Goal: Find specific page/section: Find specific page/section

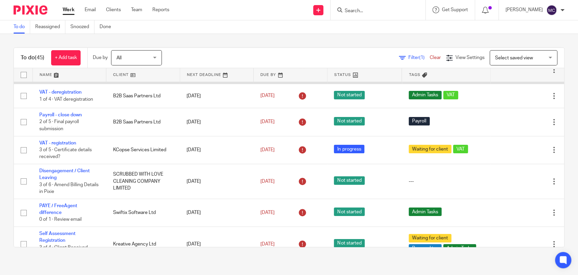
scroll to position [38, 0]
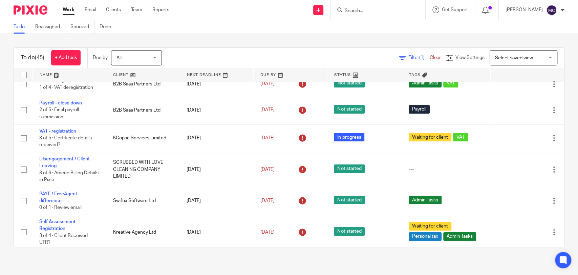
drag, startPoint x: 366, startPoint y: 17, endPoint x: 369, endPoint y: 13, distance: 4.8
click at [366, 17] on div at bounding box center [378, 10] width 95 height 20
click at [371, 11] on input "Search" at bounding box center [374, 11] width 61 height 6
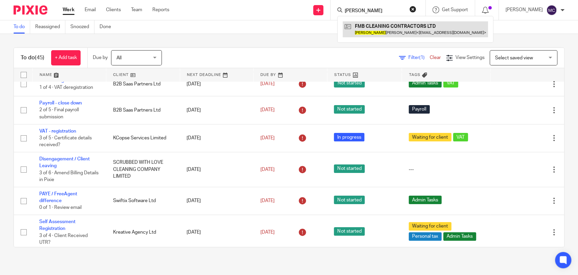
type input "radford"
click at [372, 25] on link at bounding box center [415, 29] width 145 height 16
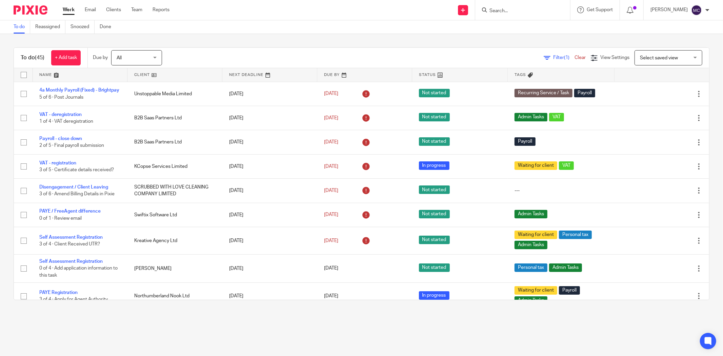
click at [511, 8] on input "Search" at bounding box center [519, 11] width 61 height 6
type input "detailed auto limited"
click at [515, 33] on link at bounding box center [544, 29] width 115 height 16
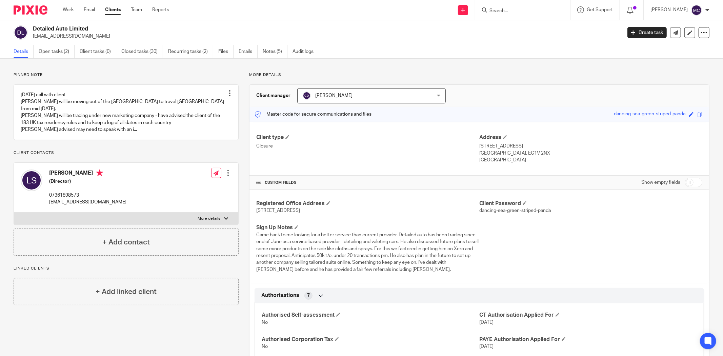
click at [540, 6] on form at bounding box center [525, 10] width 72 height 8
click at [533, 11] on input "Search" at bounding box center [519, 11] width 61 height 6
type input "sd housing"
click button "submit" at bounding box center [0, 0] width 0 height 0
click at [528, 35] on link at bounding box center [544, 31] width 115 height 21
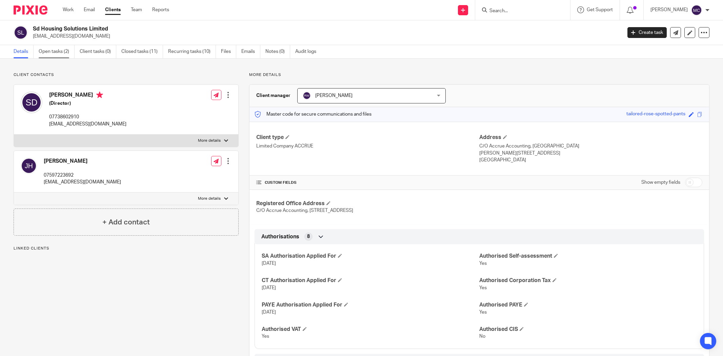
click at [45, 55] on link "Open tasks (2)" at bounding box center [57, 51] width 36 height 13
click at [52, 53] on link "Open tasks (2)" at bounding box center [57, 51] width 36 height 13
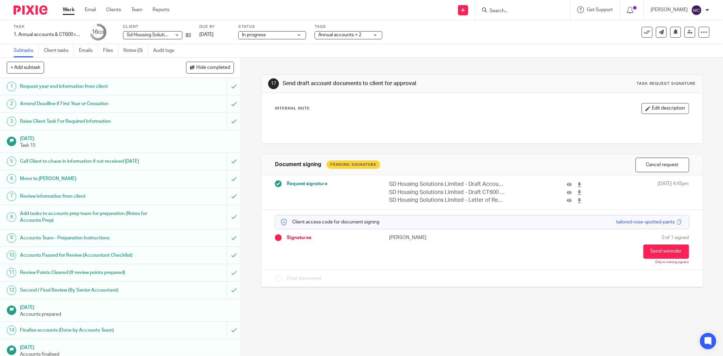
scroll to position [158, 0]
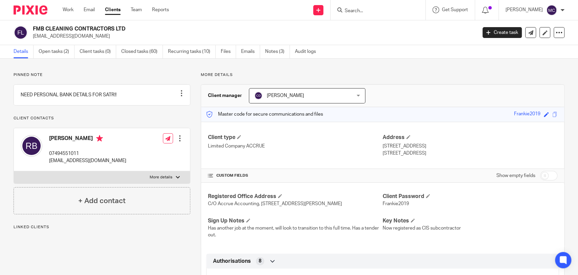
click at [160, 183] on label "More details" at bounding box center [102, 177] width 176 height 12
click at [14, 171] on input "More details" at bounding box center [14, 171] width 0 height 0
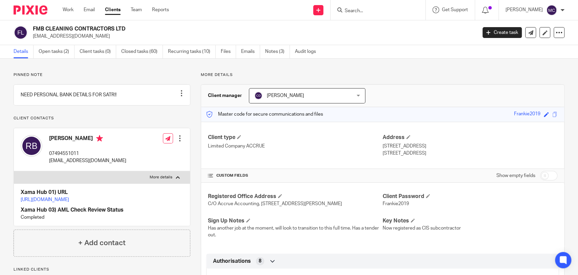
click at [161, 180] on p "More details" at bounding box center [161, 177] width 23 height 5
click at [14, 171] on input "More details" at bounding box center [14, 171] width 0 height 0
checkbox input "false"
